Goal: Task Accomplishment & Management: Use online tool/utility

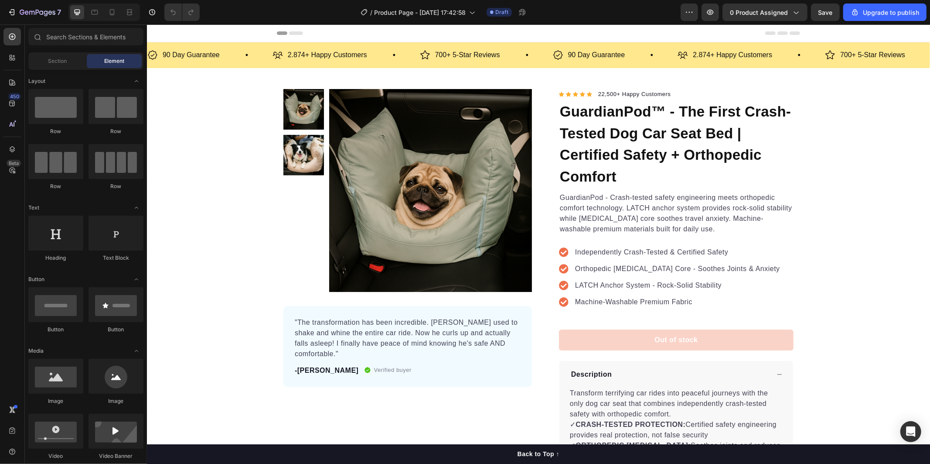
drag, startPoint x: 930, startPoint y: 77, endPoint x: 925, endPoint y: 84, distance: 7.9
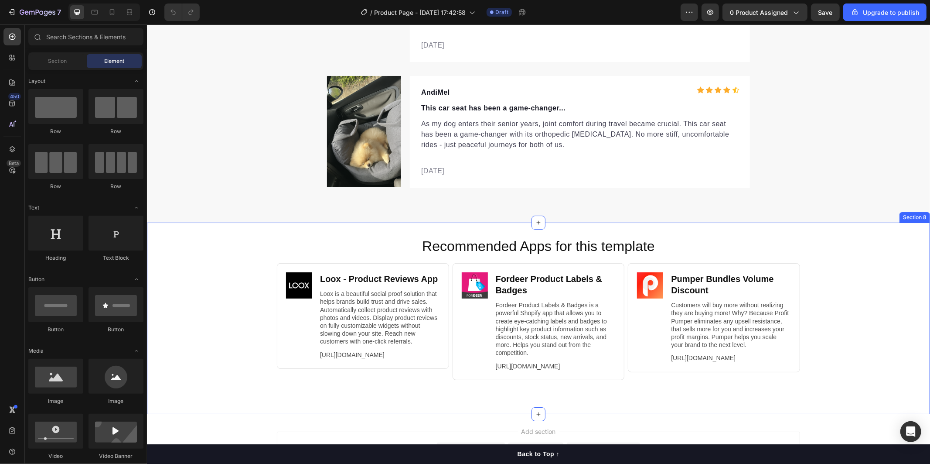
scroll to position [2603, 0]
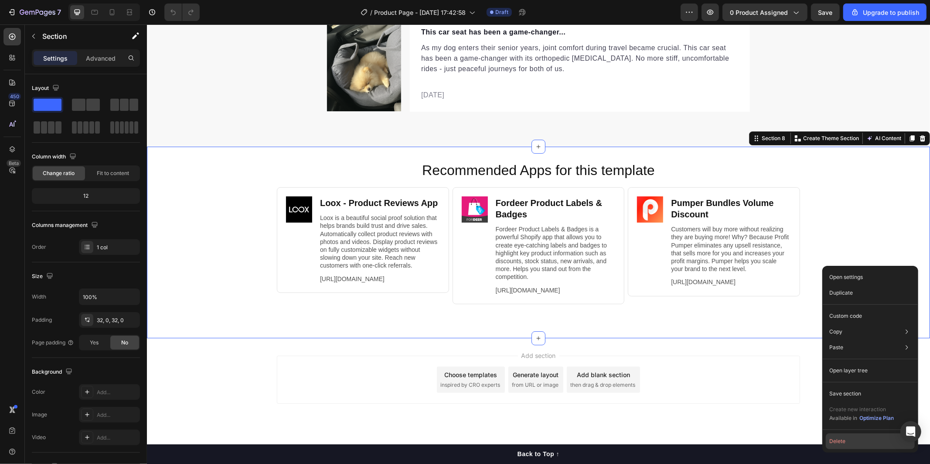
click at [857, 437] on button "Delete" at bounding box center [870, 441] width 89 height 16
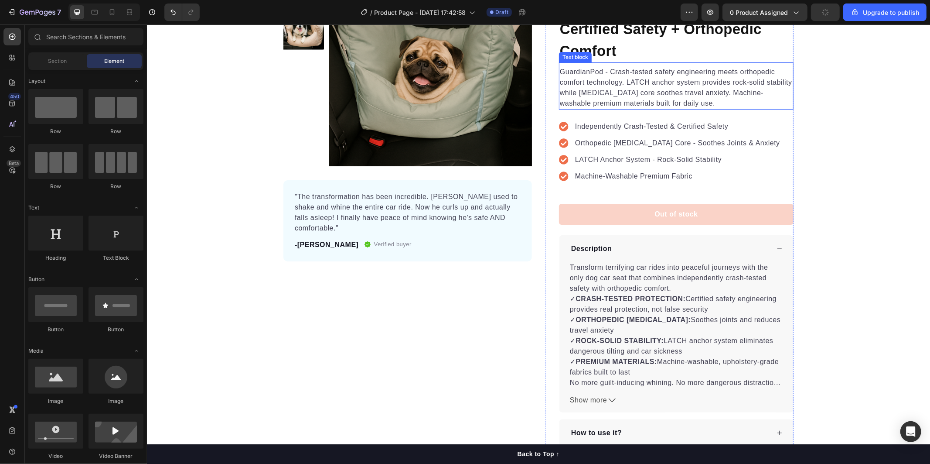
scroll to position [0, 0]
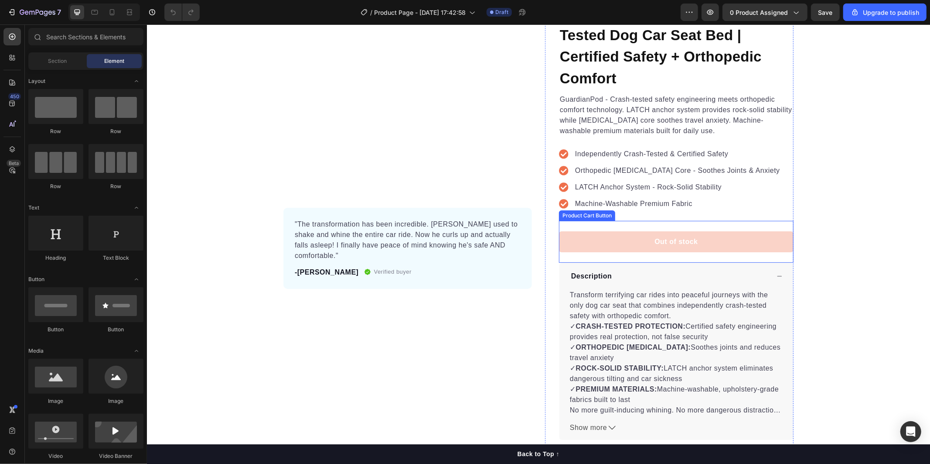
scroll to position [243, 0]
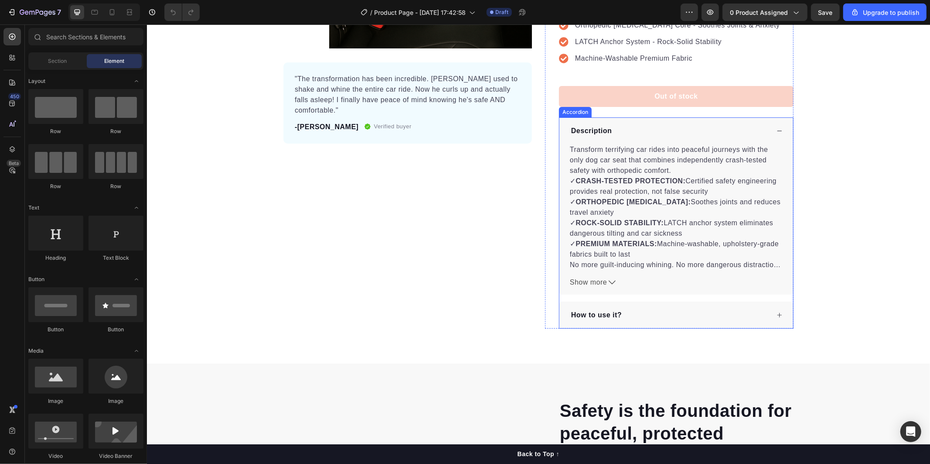
click at [779, 312] on div "How to use it?" at bounding box center [676, 314] width 234 height 27
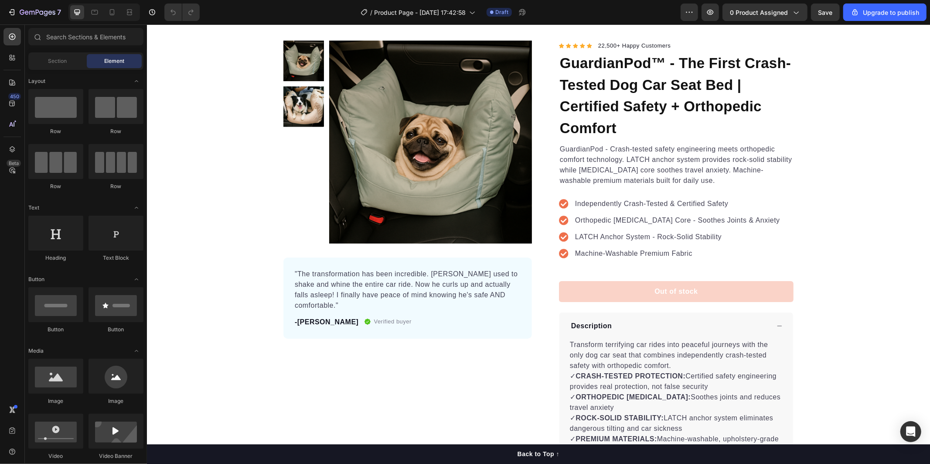
scroll to position [242, 0]
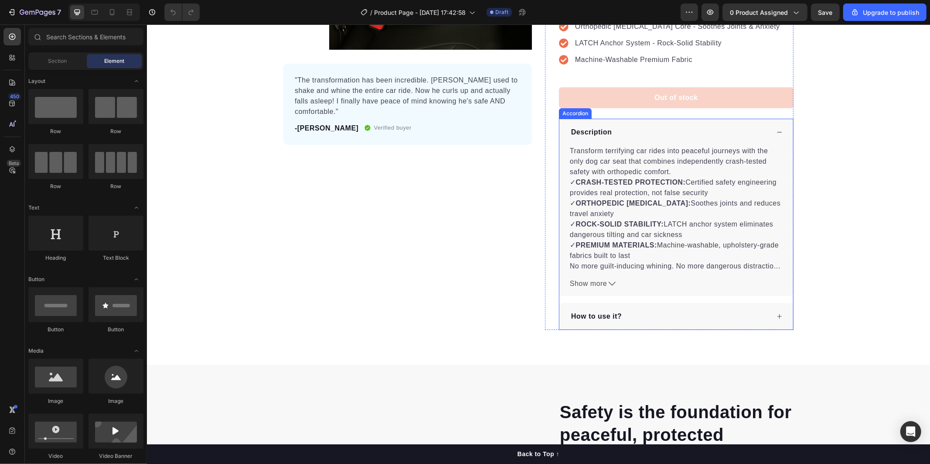
click at [775, 311] on div "How to use it?" at bounding box center [676, 315] width 234 height 27
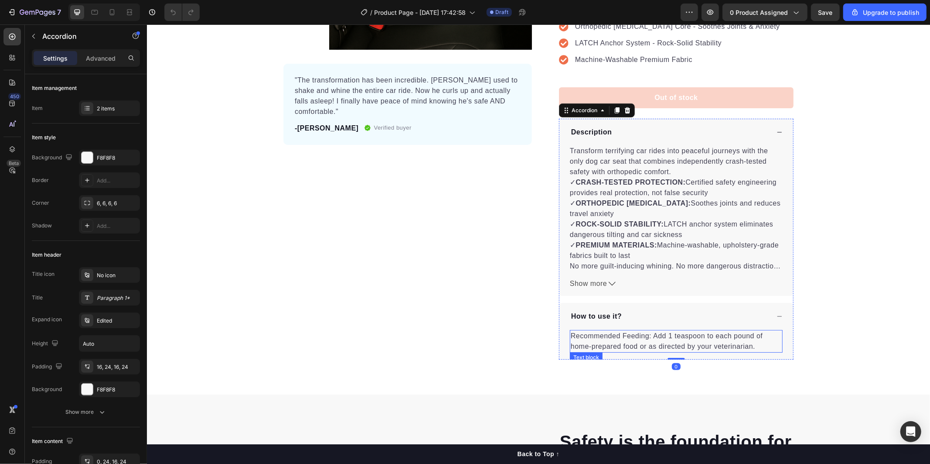
click at [596, 336] on p "Recommended Feeding: Add 1 teaspoon to each pound of home-prepared food or as d…" at bounding box center [676, 340] width 211 height 21
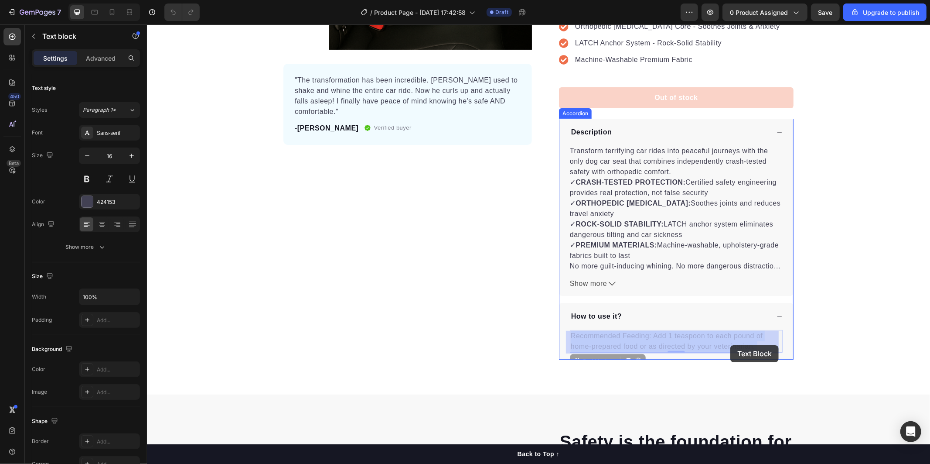
drag, startPoint x: 568, startPoint y: 334, endPoint x: 732, endPoint y: 345, distance: 163.9
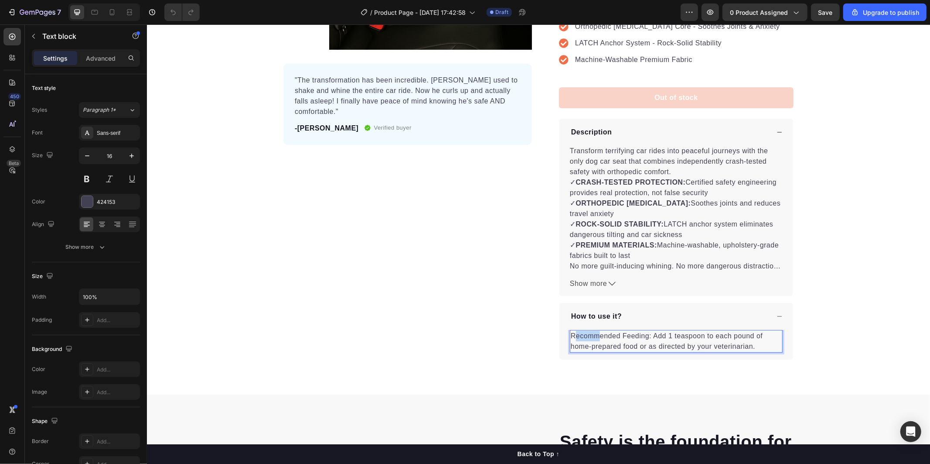
drag, startPoint x: 569, startPoint y: 333, endPoint x: 596, endPoint y: 338, distance: 27.0
click at [596, 338] on p "Recommended Feeding: Add 1 teaspoon to each pound of home-prepared food or as d…" at bounding box center [676, 340] width 211 height 21
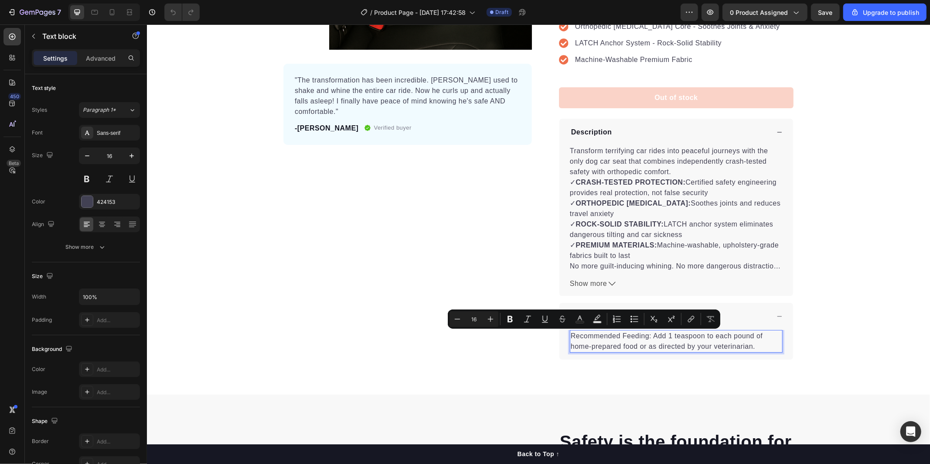
click at [571, 336] on p "Recommended Feeding: Add 1 teaspoon to each pound of home-prepared food or as d…" at bounding box center [676, 340] width 211 height 21
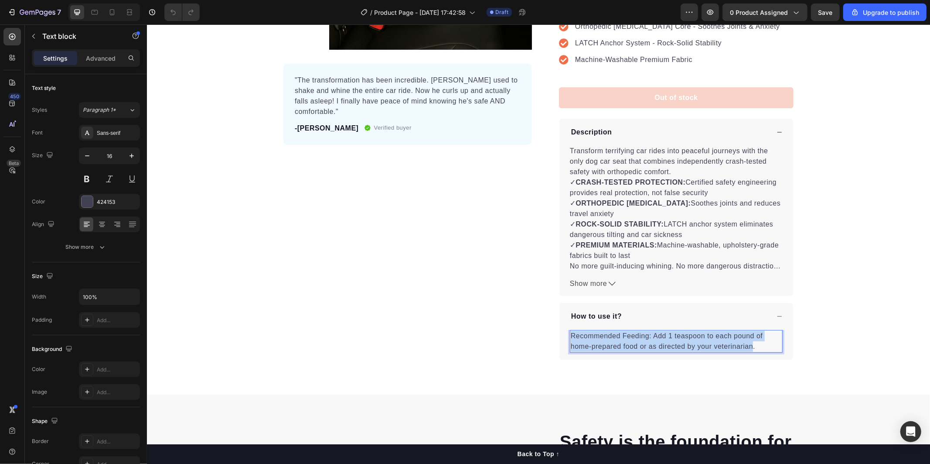
drag, startPoint x: 568, startPoint y: 335, endPoint x: 750, endPoint y: 350, distance: 182.0
click at [750, 350] on p "Recommended Feeding: Add 1 teaspoon to each pound of home-prepared food or as d…" at bounding box center [676, 340] width 211 height 21
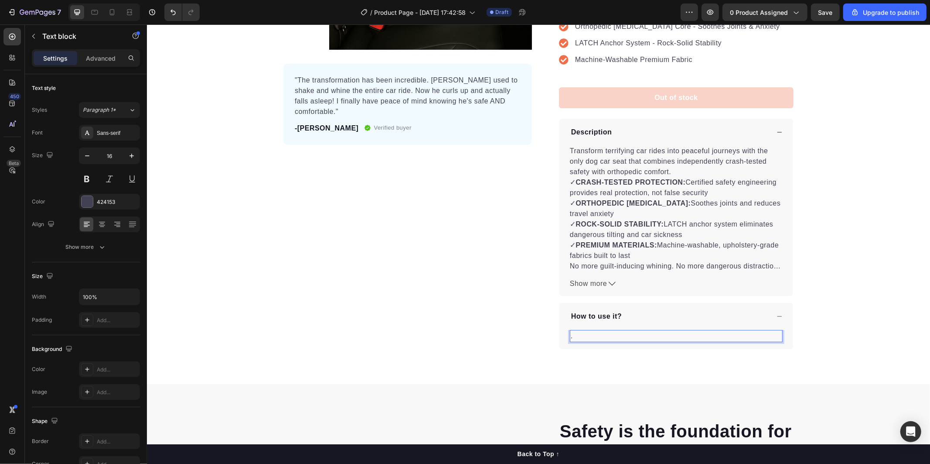
click at [603, 332] on p "." at bounding box center [676, 335] width 211 height 10
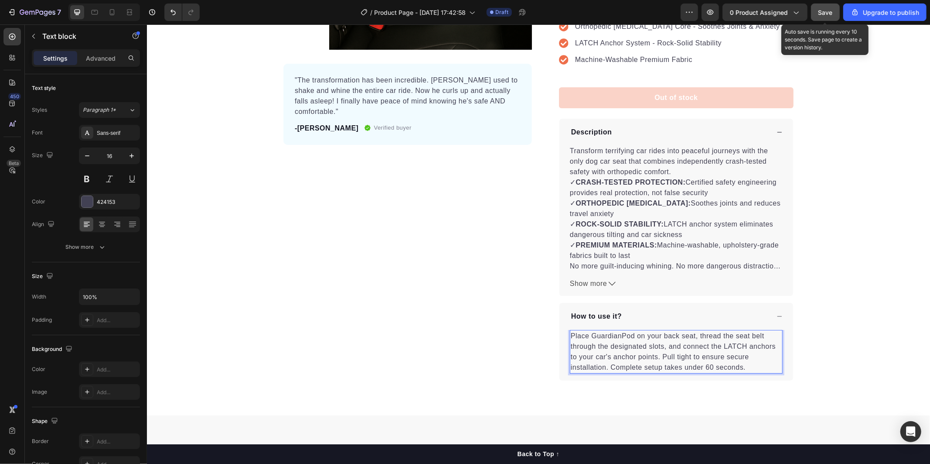
click at [827, 13] on span "Save" at bounding box center [826, 12] width 14 height 7
